Goal: Book appointment/travel/reservation: Book appointment/travel/reservation

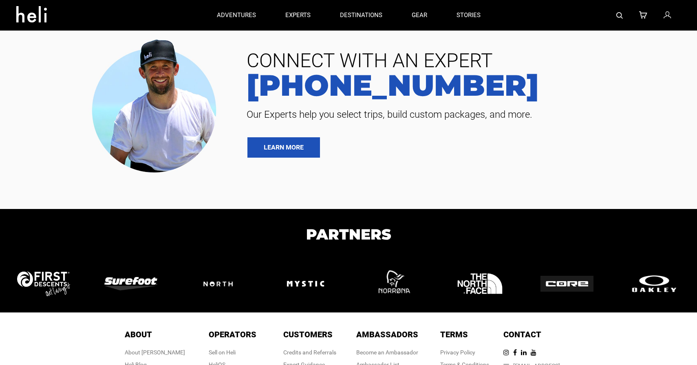
type input "Heli Skiing"
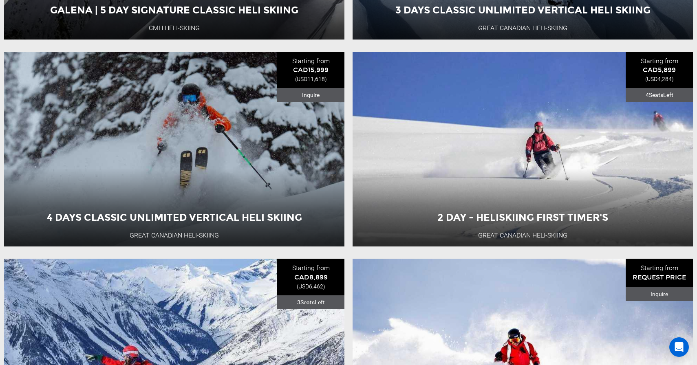
scroll to position [1949, 0]
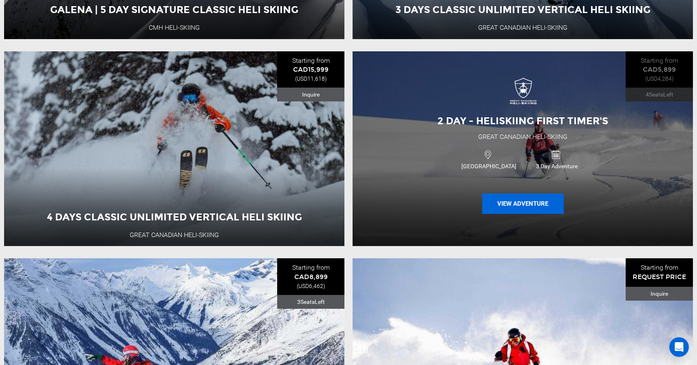
click at [535, 200] on button "View Adventure" at bounding box center [522, 203] width 81 height 20
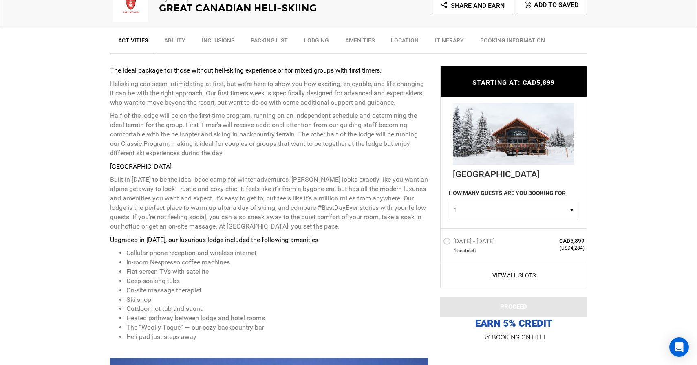
scroll to position [292, 0]
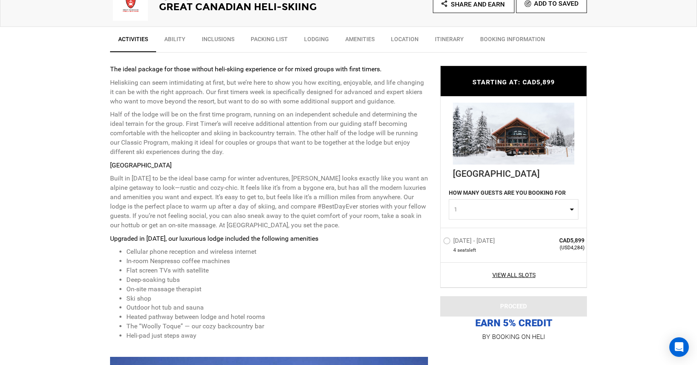
type input "Heli Skiing"
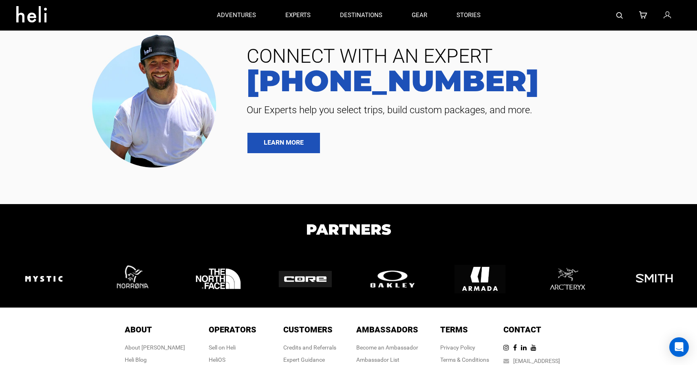
scroll to position [1035, 0]
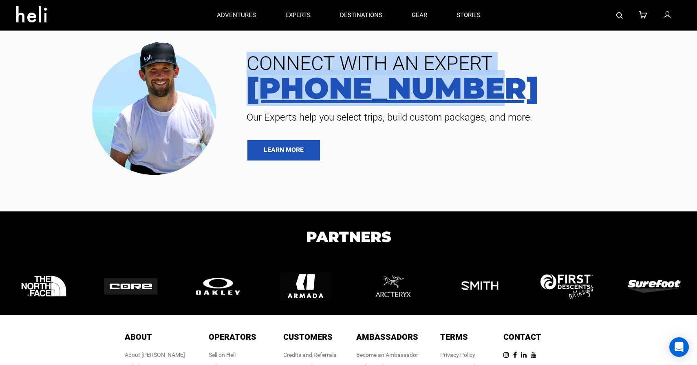
drag, startPoint x: 248, startPoint y: 65, endPoint x: 461, endPoint y: 92, distance: 214.7
click at [461, 92] on div "CONNECT WITH AN EXPERT [PHONE_NUMBER] Our Experts help you select trips, build …" at bounding box center [462, 107] width 456 height 107
copy div "CONNECT WITH AN EXPERT [PHONE_NUMBER]"
